Goal: Information Seeking & Learning: Learn about a topic

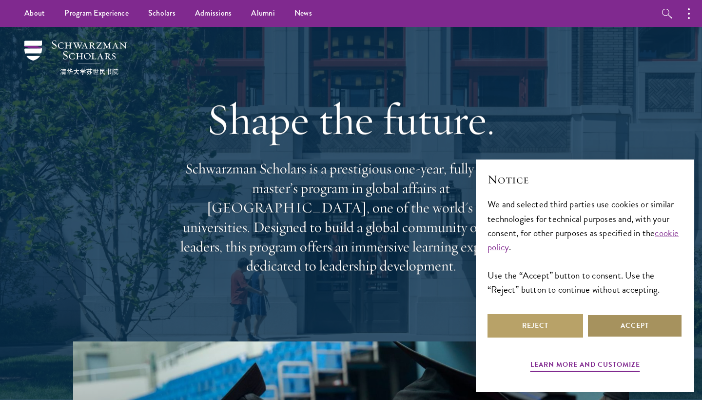
click at [634, 332] on button "Accept" at bounding box center [635, 325] width 96 height 23
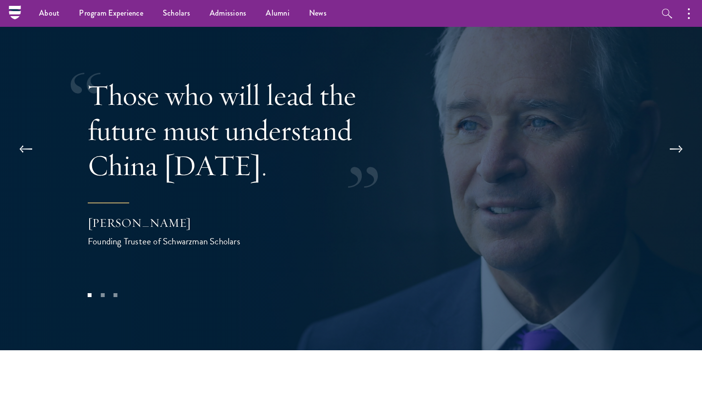
scroll to position [1898, 0]
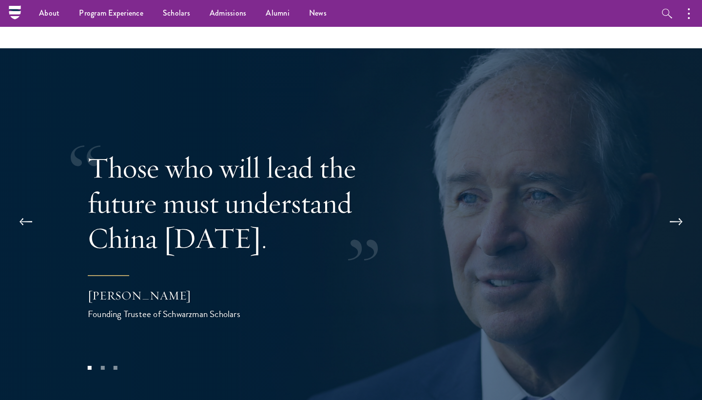
click at [674, 208] on button at bounding box center [676, 221] width 32 height 27
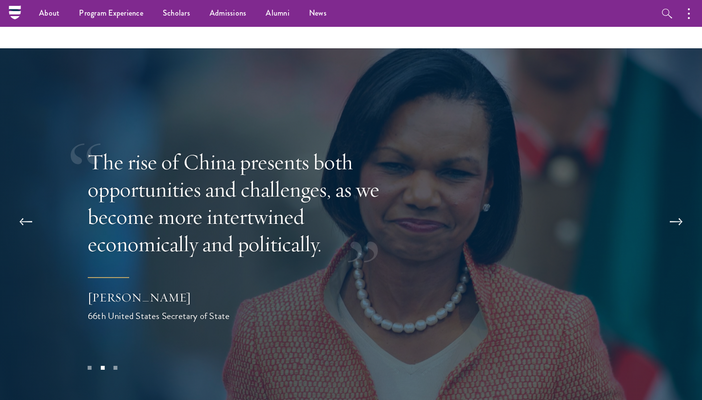
click at [674, 208] on button at bounding box center [676, 221] width 32 height 27
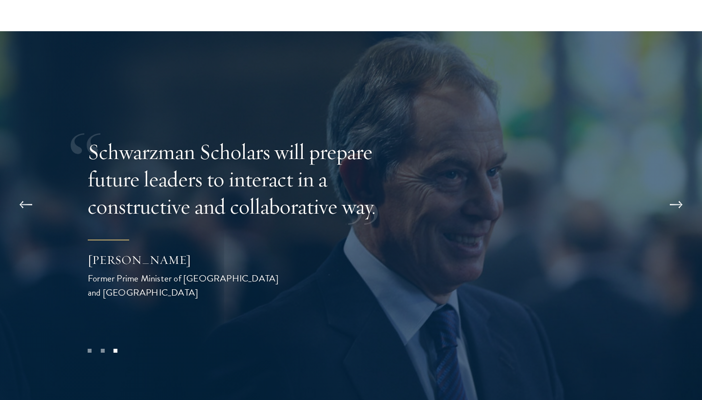
scroll to position [1917, 0]
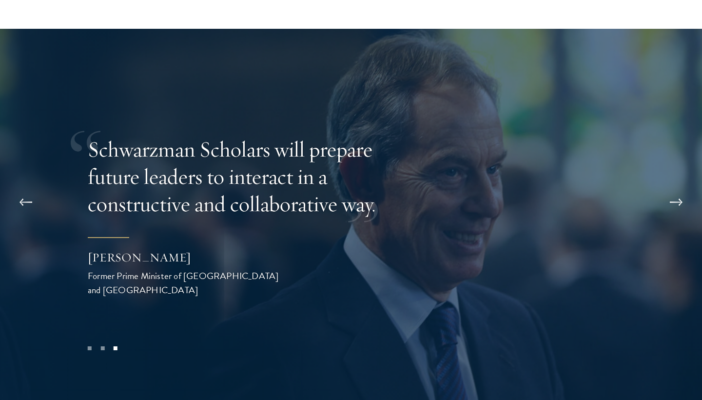
click at [668, 189] on button at bounding box center [676, 202] width 32 height 27
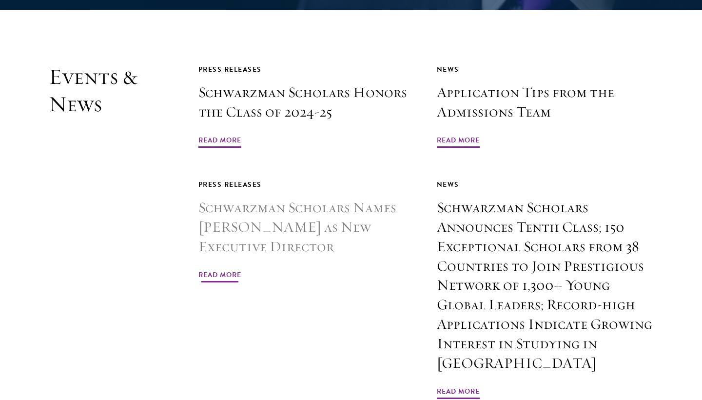
scroll to position [2271, 0]
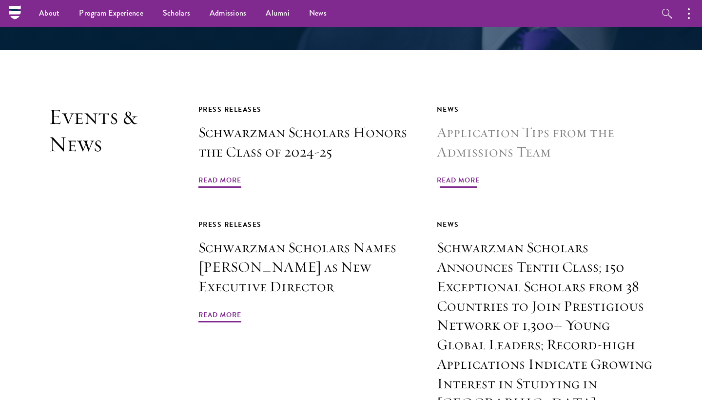
click at [454, 174] on span "Read More" at bounding box center [458, 181] width 43 height 15
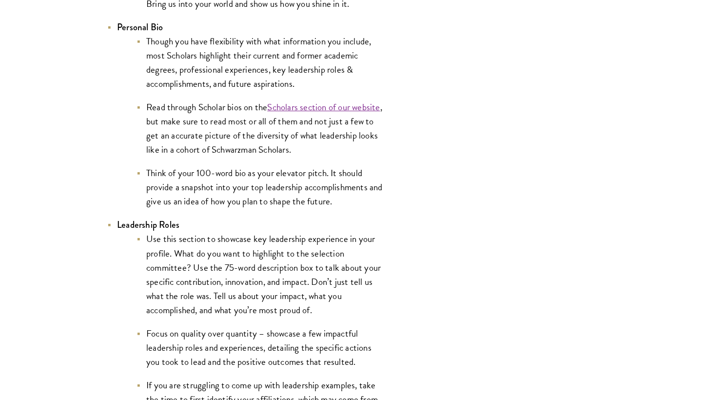
scroll to position [1937, 0]
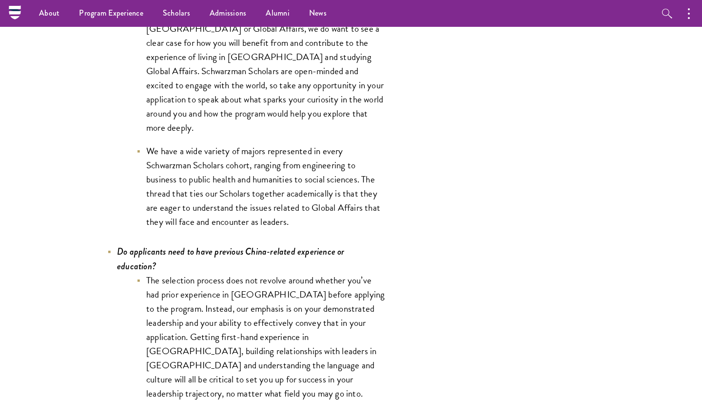
scroll to position [4297, 0]
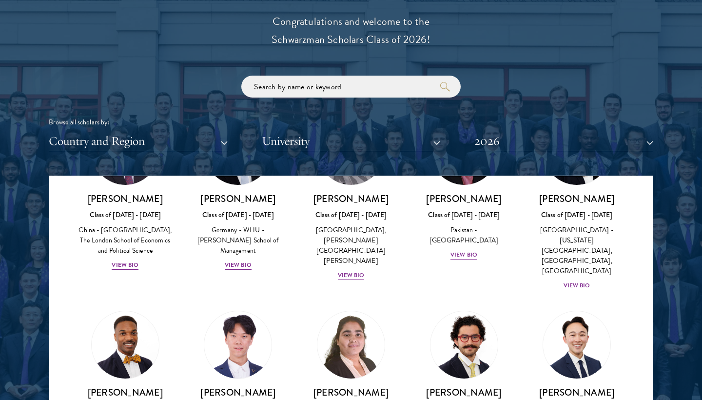
scroll to position [1982, 0]
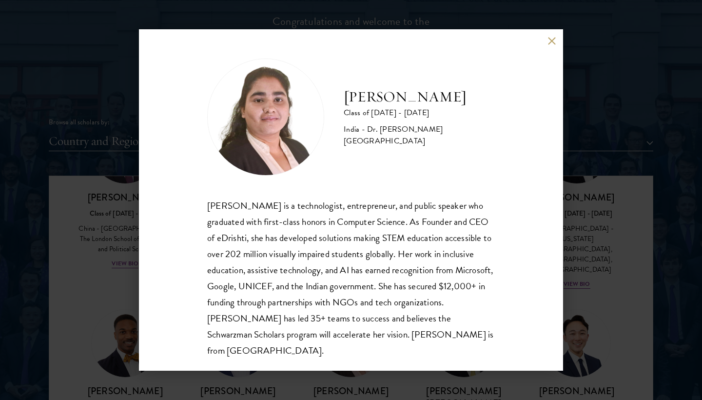
click at [552, 40] on button at bounding box center [552, 41] width 8 height 8
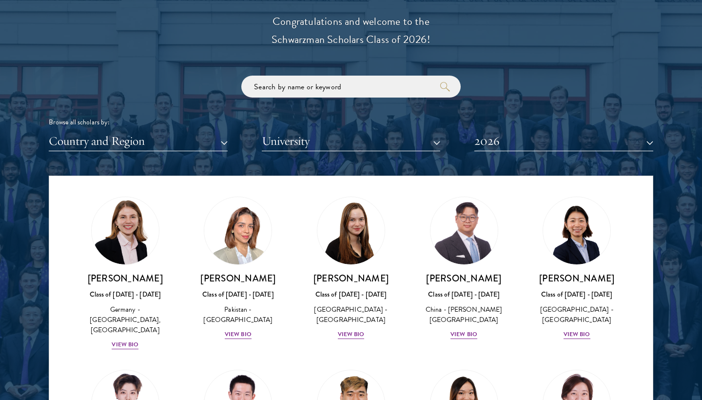
scroll to position [2458, 0]
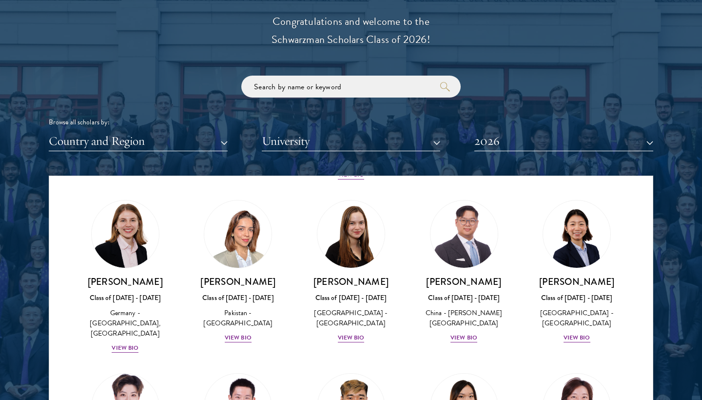
click at [114, 370] on img at bounding box center [125, 407] width 74 height 74
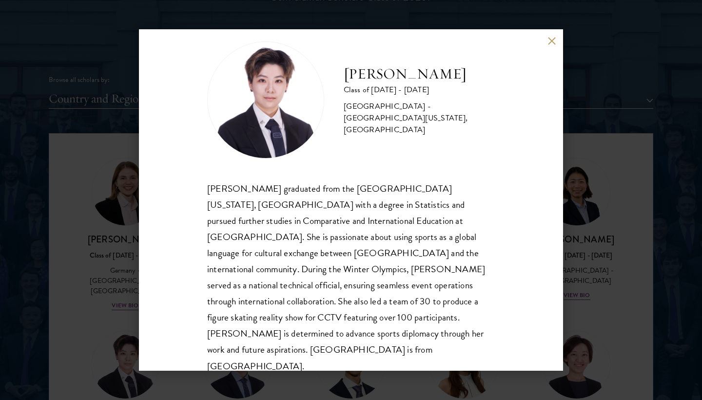
scroll to position [1165, 0]
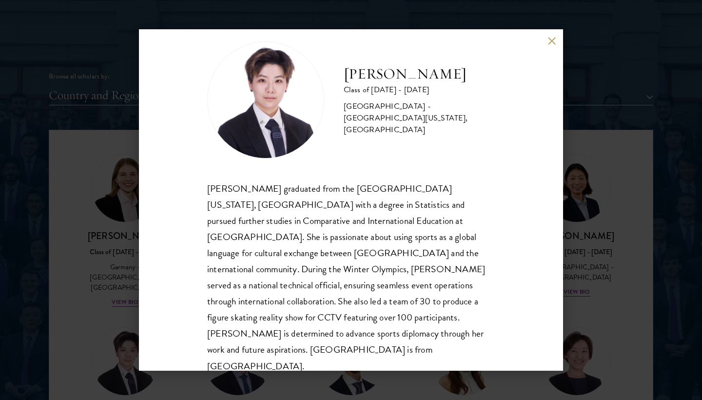
click at [554, 40] on button at bounding box center [552, 41] width 8 height 8
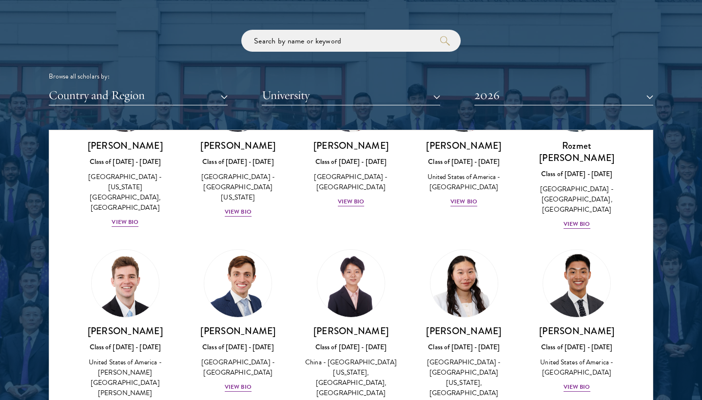
scroll to position [4507, 0]
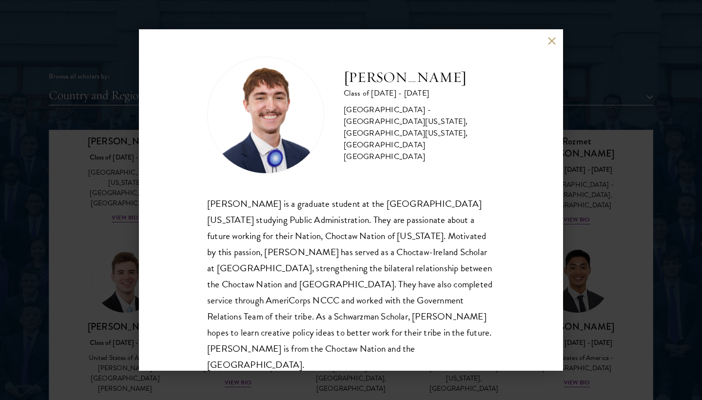
scroll to position [1, 0]
click at [554, 37] on button at bounding box center [552, 41] width 8 height 8
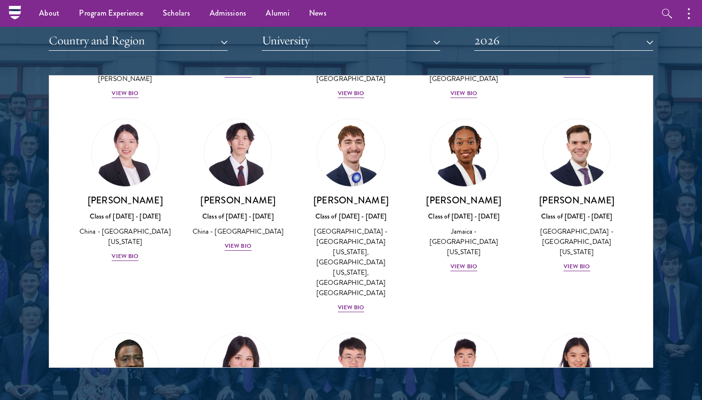
scroll to position [1219, 0]
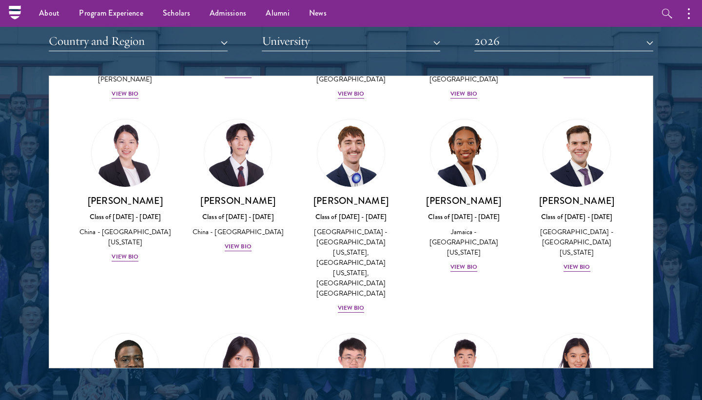
click at [558, 43] on button "2026" at bounding box center [563, 41] width 179 height 20
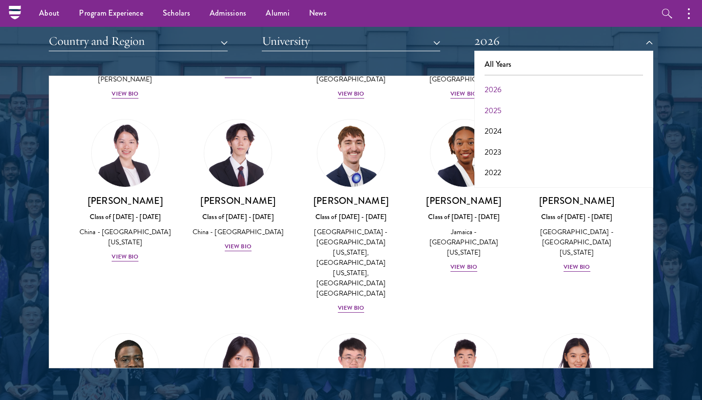
click at [507, 100] on button "2025" at bounding box center [563, 110] width 173 height 20
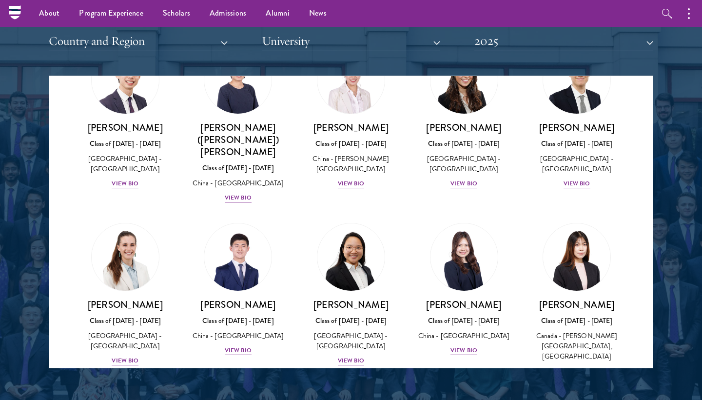
scroll to position [4396, 0]
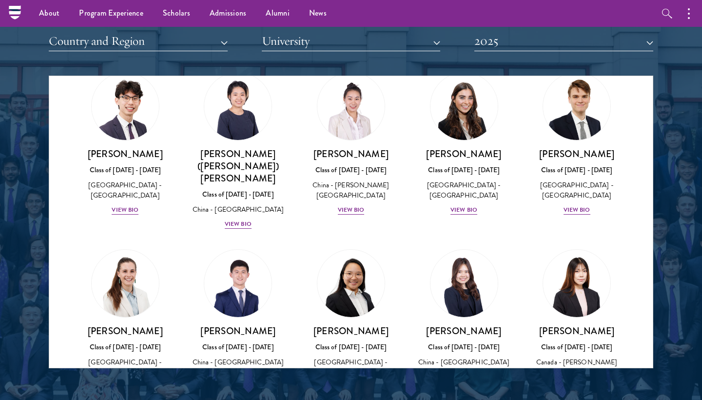
click at [369, 33] on button "University" at bounding box center [351, 41] width 179 height 20
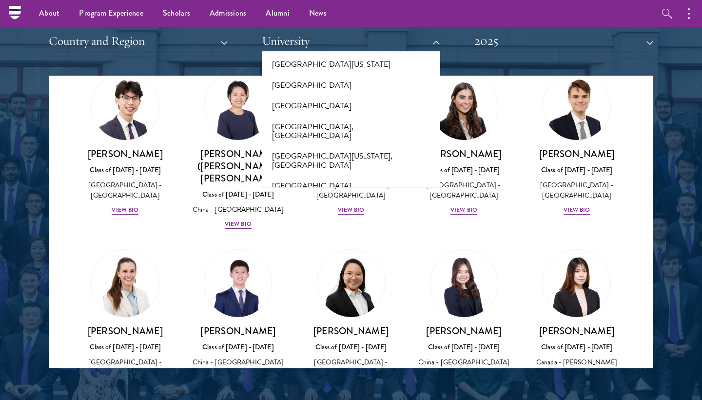
scroll to position [8603, 0]
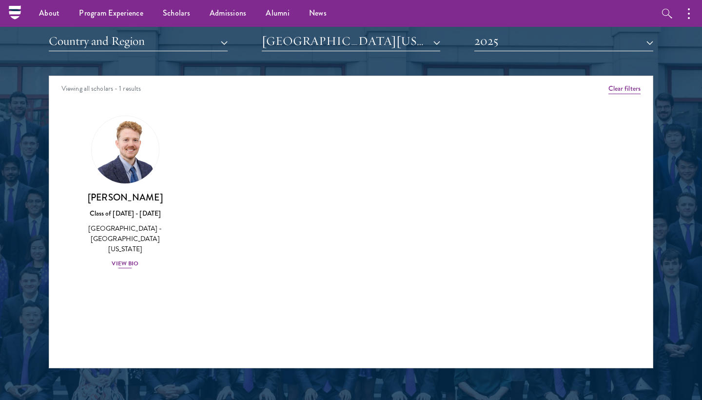
click at [124, 259] on div "View Bio" at bounding box center [125, 263] width 27 height 9
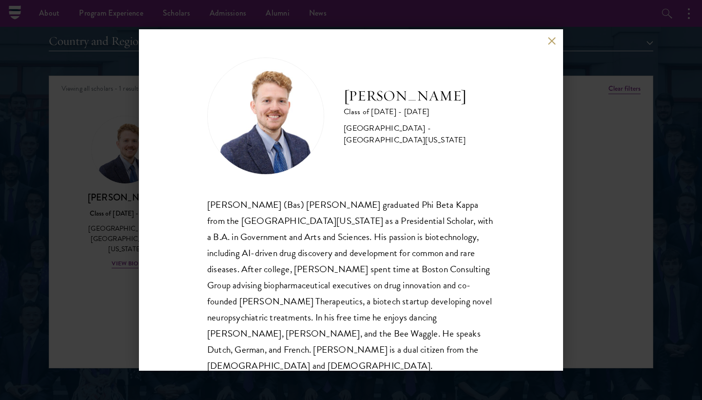
scroll to position [1236, 0]
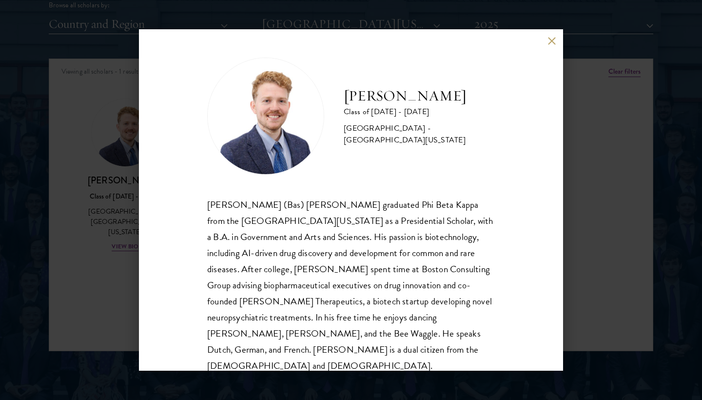
click at [551, 38] on button at bounding box center [552, 41] width 8 height 8
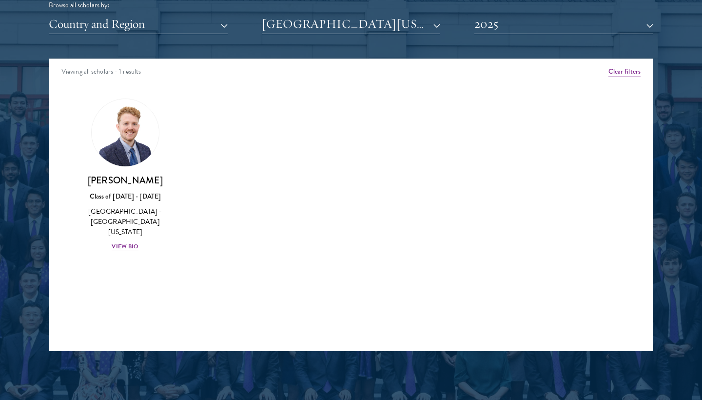
click at [396, 22] on button "[GEOGRAPHIC_DATA][US_STATE]" at bounding box center [351, 24] width 179 height 20
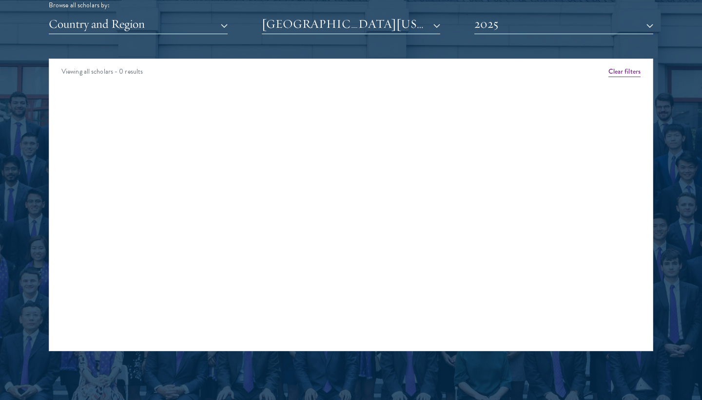
click at [418, 26] on button "[GEOGRAPHIC_DATA][US_STATE] at [GEOGRAPHIC_DATA]" at bounding box center [351, 24] width 179 height 20
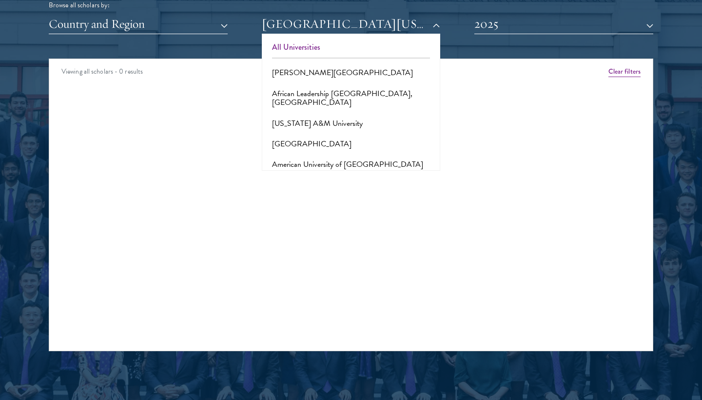
click at [302, 46] on button "All Universities" at bounding box center [351, 47] width 173 height 20
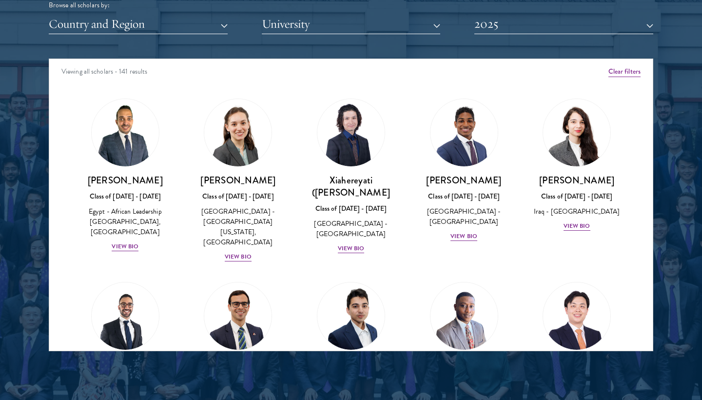
click at [487, 19] on button "2025" at bounding box center [563, 24] width 179 height 20
